Goal: Find specific page/section: Find specific page/section

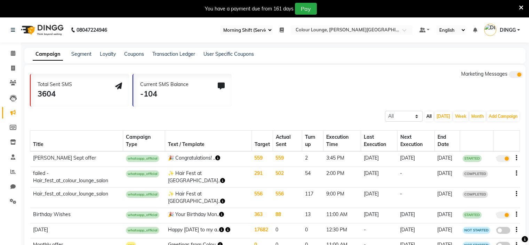
select select "67"
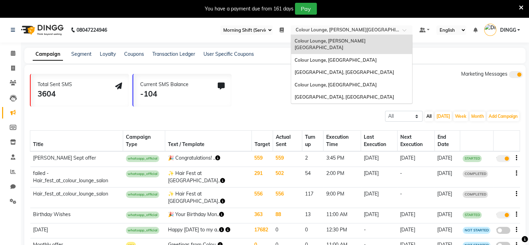
click at [354, 26] on div "Select Location × Colour Lounge, [PERSON_NAME][GEOGRAPHIC_DATA]" at bounding box center [352, 29] width 122 height 9
click at [346, 81] on div "Colour Lounge, [GEOGRAPHIC_DATA]" at bounding box center [351, 85] width 121 height 13
